Goal: Information Seeking & Learning: Compare options

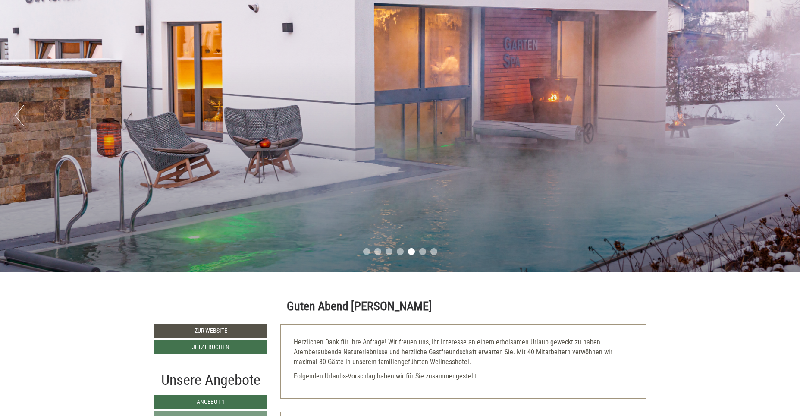
scroll to position [86, 0]
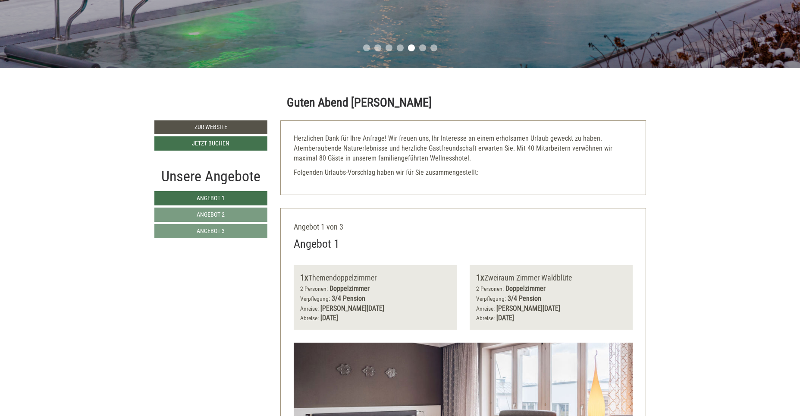
scroll to position [302, 0]
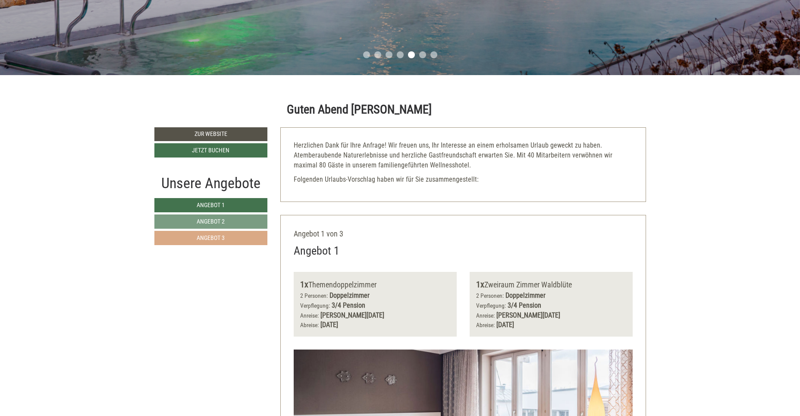
click at [224, 234] on span "Angebot 3" at bounding box center [211, 237] width 28 height 7
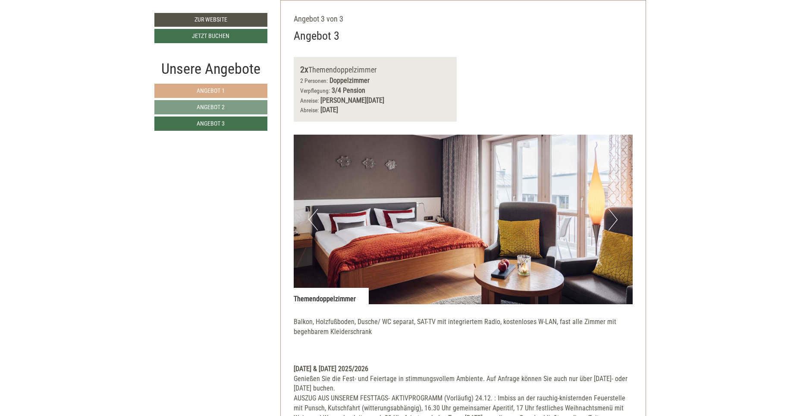
click at [208, 91] on span "Angebot 1" at bounding box center [211, 90] width 28 height 7
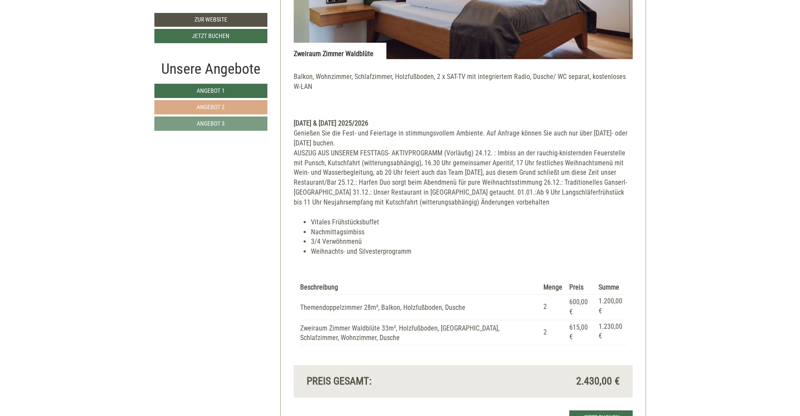
click at [188, 102] on link "Angebot 2" at bounding box center [210, 107] width 113 height 14
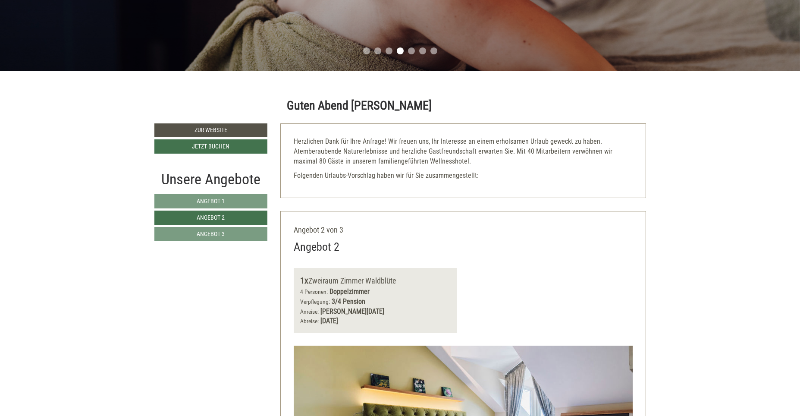
scroll to position [301, 0]
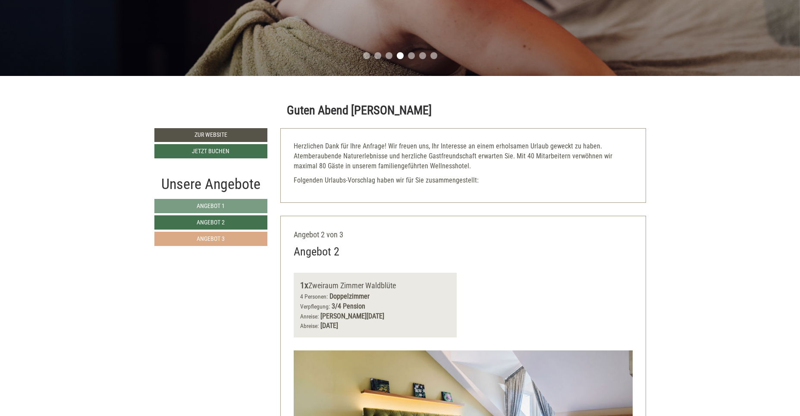
click at [234, 236] on link "Angebot 3" at bounding box center [210, 239] width 113 height 14
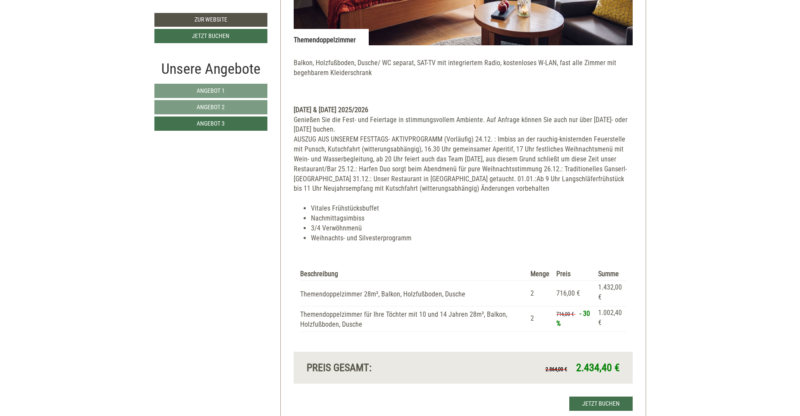
scroll to position [473, 0]
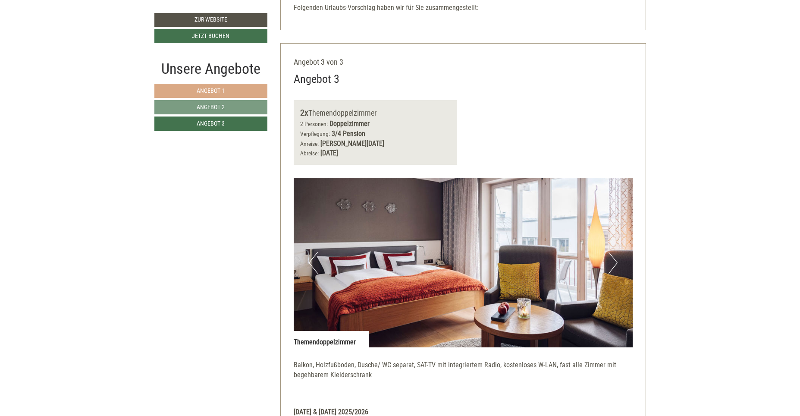
click at [203, 92] on span "Angebot 1" at bounding box center [211, 90] width 28 height 7
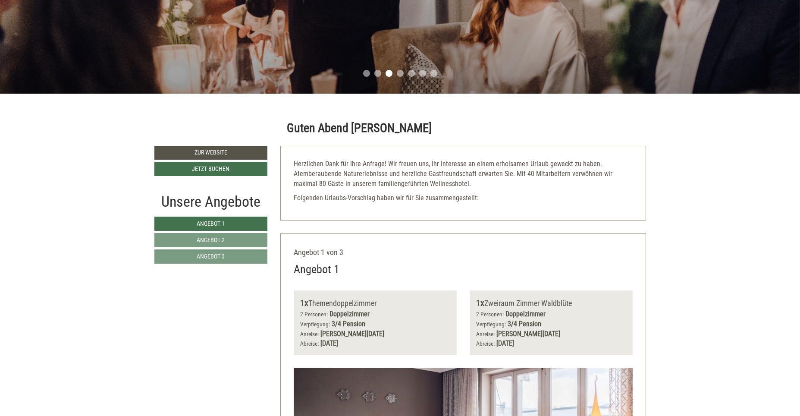
scroll to position [369, 0]
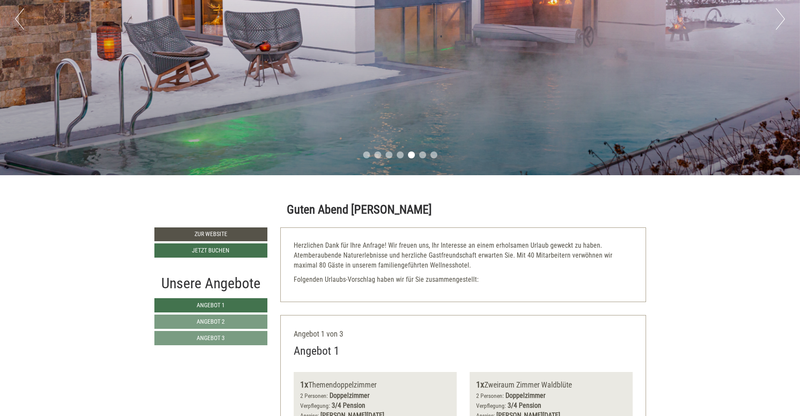
scroll to position [172, 0]
